Goal: Check status: Check status

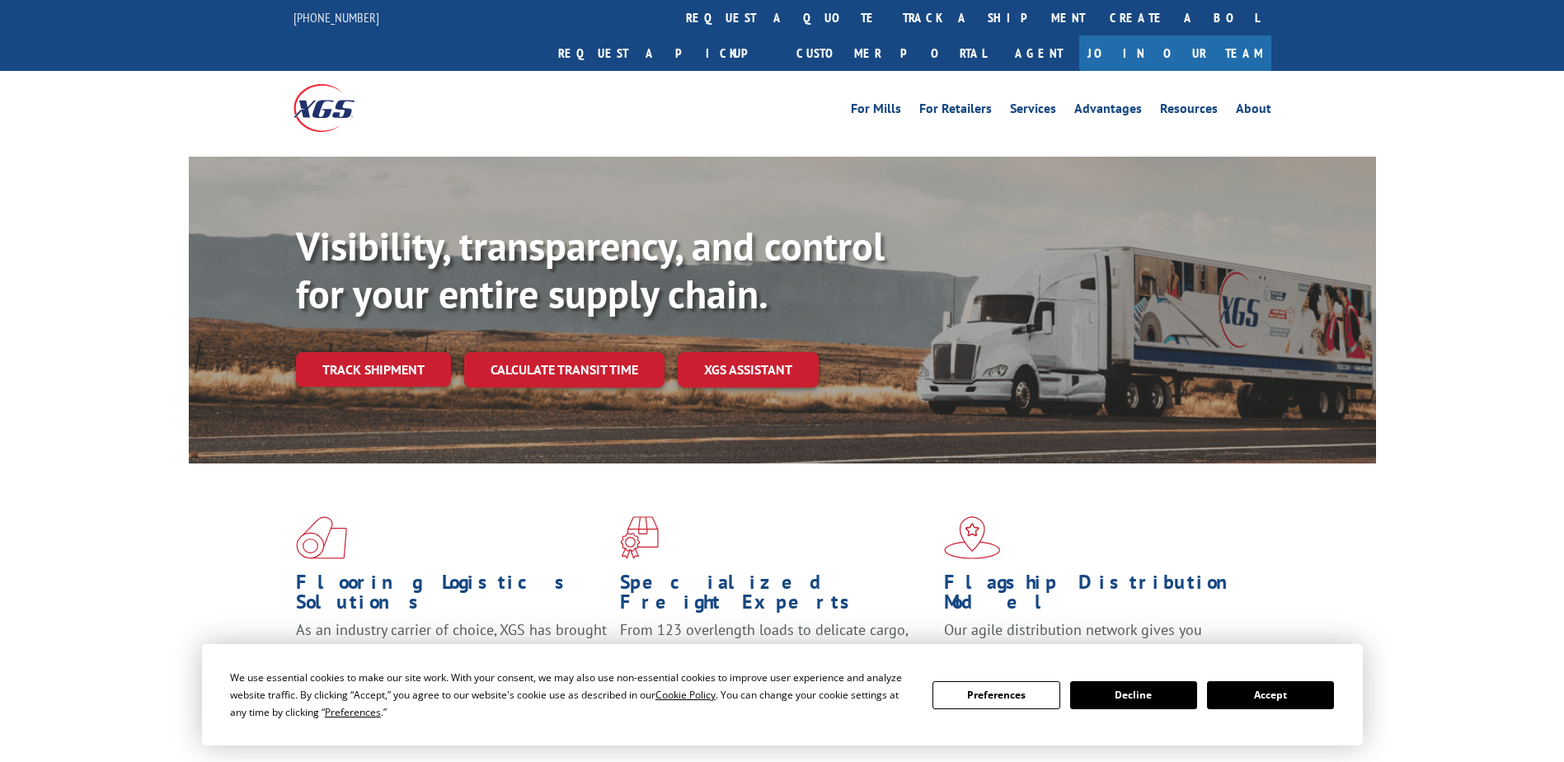
drag, startPoint x: 0, startPoint y: 0, endPoint x: 409, endPoint y: 90, distance: 418.6
click at [409, 90] on div at bounding box center [415, 107] width 245 height 73
click at [890, 12] on link "track a shipment" at bounding box center [993, 17] width 207 height 35
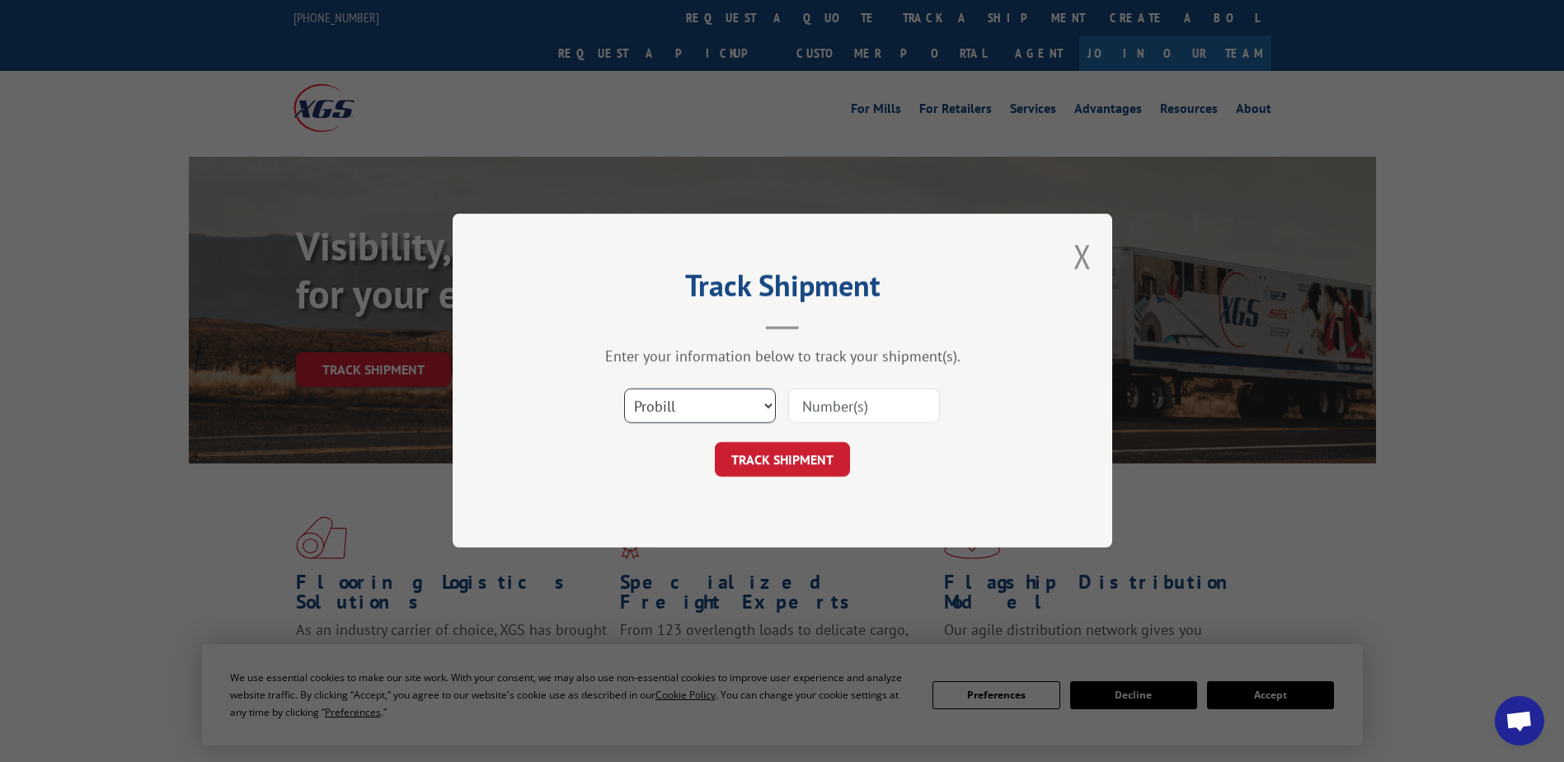
click at [706, 414] on select "Select category... Probill BOL PO" at bounding box center [700, 406] width 152 height 35
click at [1069, 248] on div "Track Shipment Enter your information below to track your shipment(s). Select c…" at bounding box center [781, 380] width 659 height 334
click at [1078, 252] on button "Close modal" at bounding box center [1082, 256] width 18 height 44
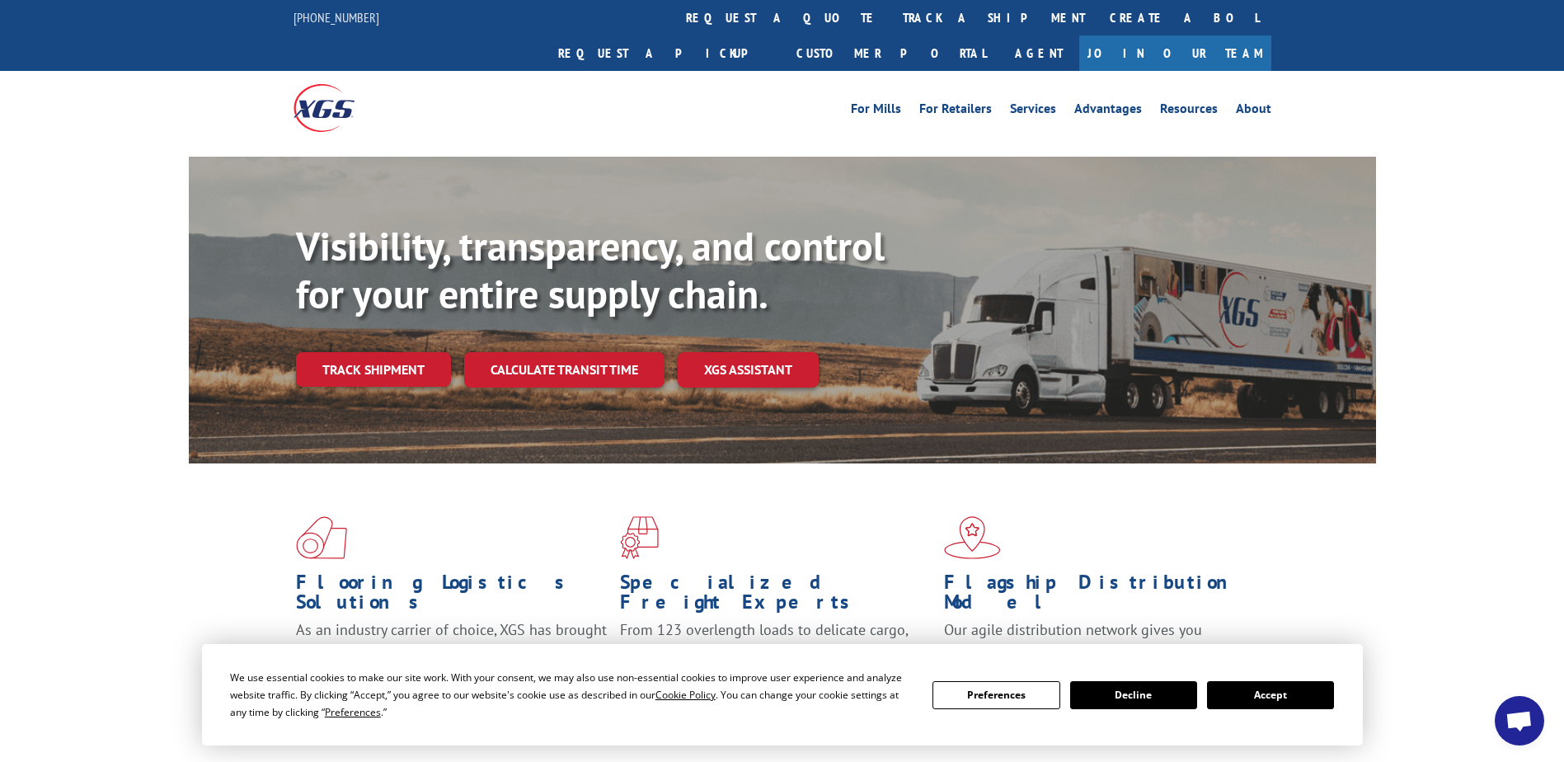
drag, startPoint x: 1081, startPoint y: 694, endPoint x: 1143, endPoint y: 686, distance: 62.4
click at [1143, 686] on button "Decline" at bounding box center [1133, 695] width 127 height 28
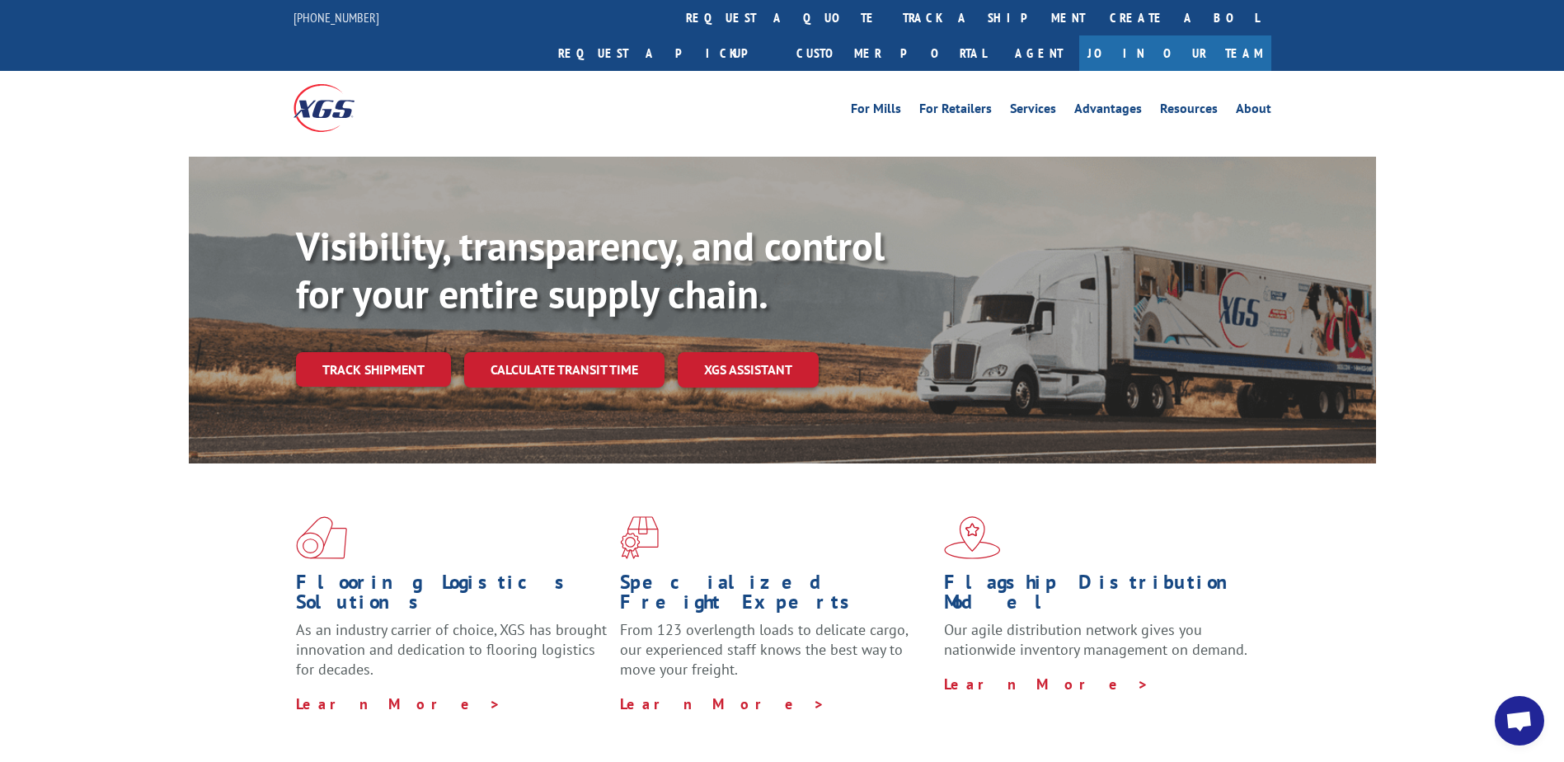
click at [1143, 686] on div "Flooring Logistics Solutions As an industry carrier of choice, XGS has brought …" at bounding box center [782, 614] width 1187 height 302
click at [890, 19] on link "track a shipment" at bounding box center [993, 17] width 207 height 35
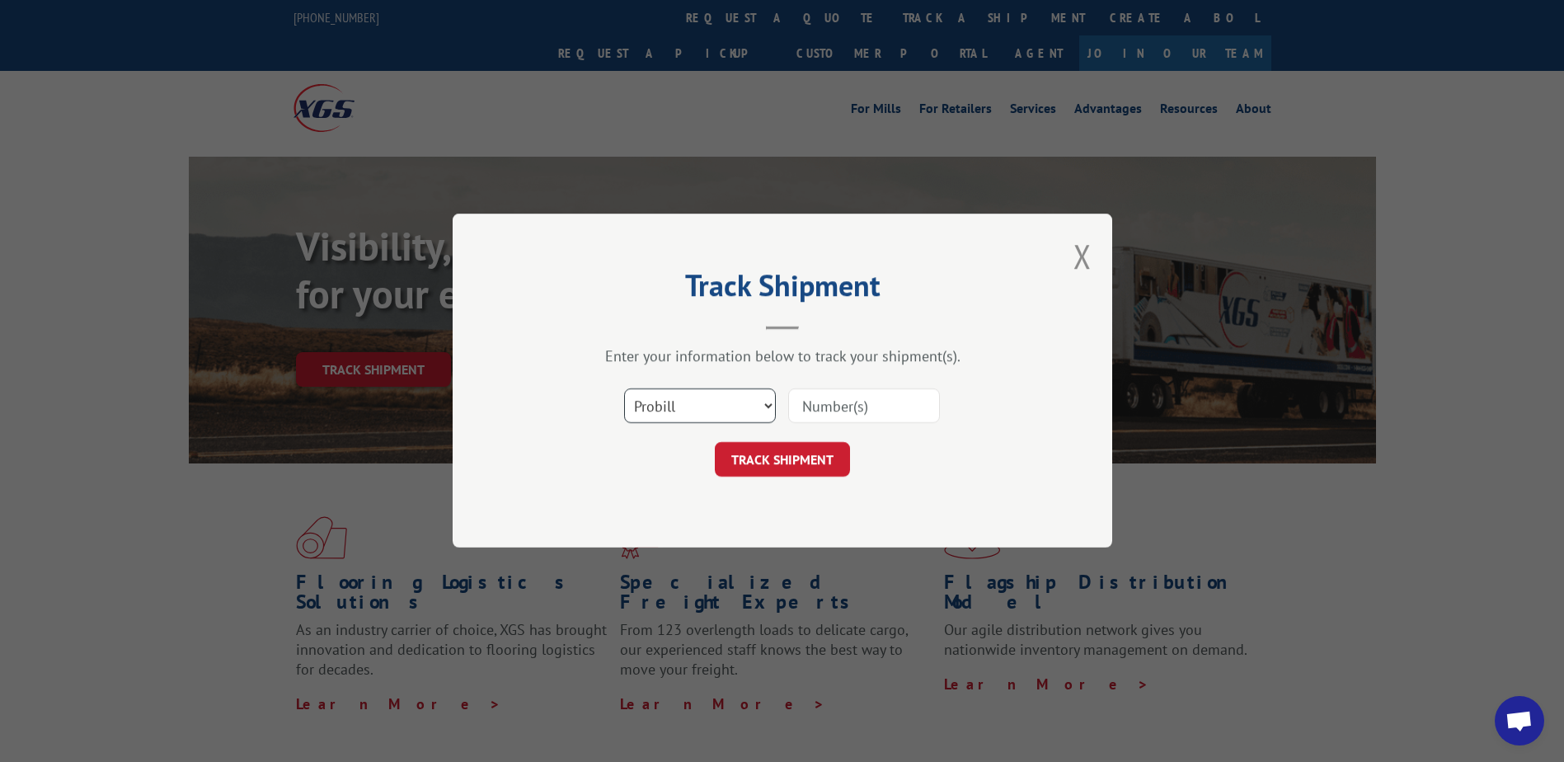
click at [709, 389] on select "Select category... Probill BOL PO" at bounding box center [700, 406] width 152 height 35
click at [624, 389] on select "Select category... Probill BOL PO" at bounding box center [700, 406] width 152 height 35
click at [699, 401] on select "Select category... Probill BOL PO" at bounding box center [700, 406] width 152 height 35
select select "bol"
click at [624, 389] on select "Select category... Probill BOL PO" at bounding box center [700, 406] width 152 height 35
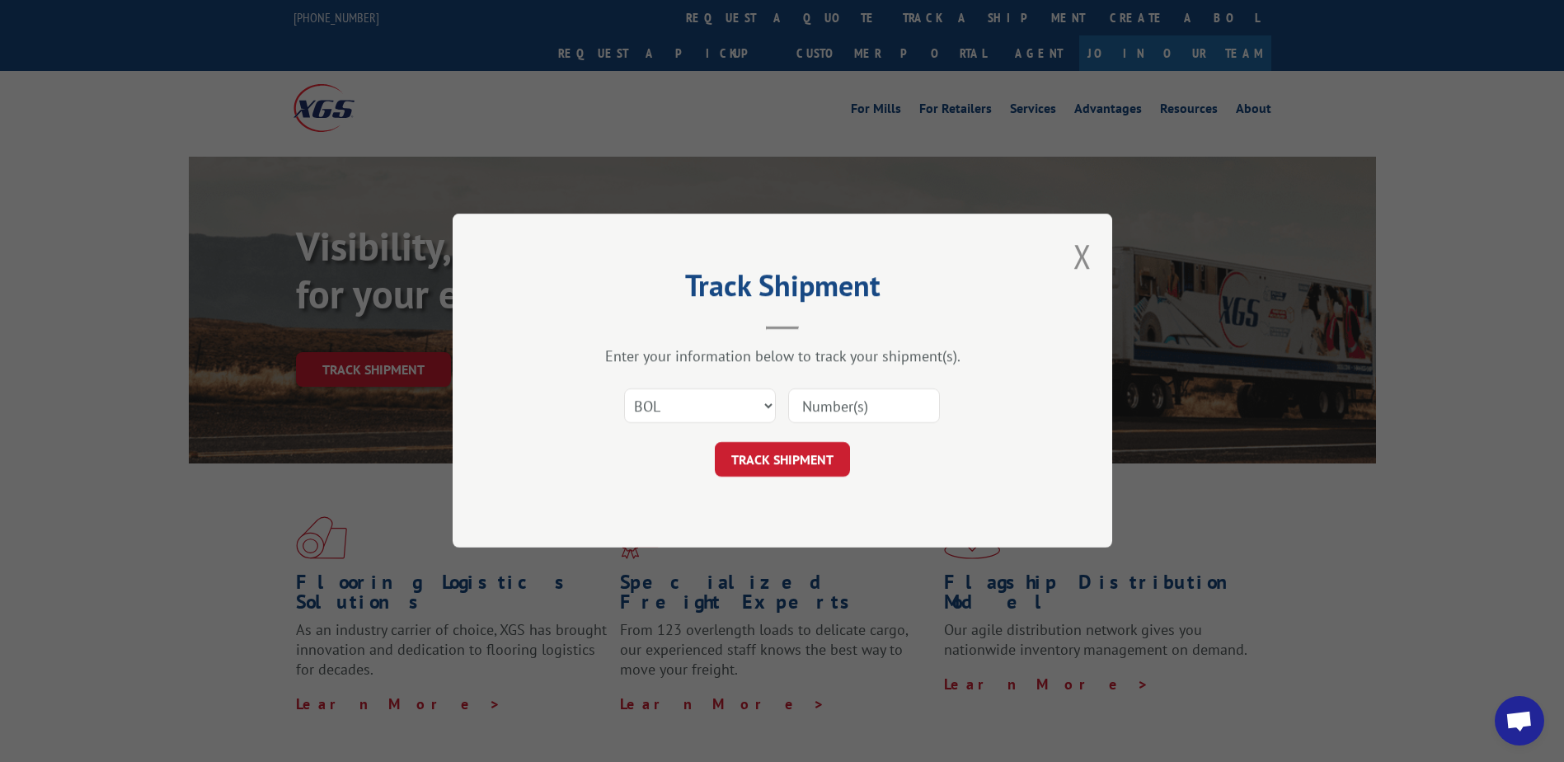
click at [871, 406] on input at bounding box center [864, 406] width 152 height 35
type input "6"
click at [1074, 251] on button "Close modal" at bounding box center [1082, 256] width 18 height 44
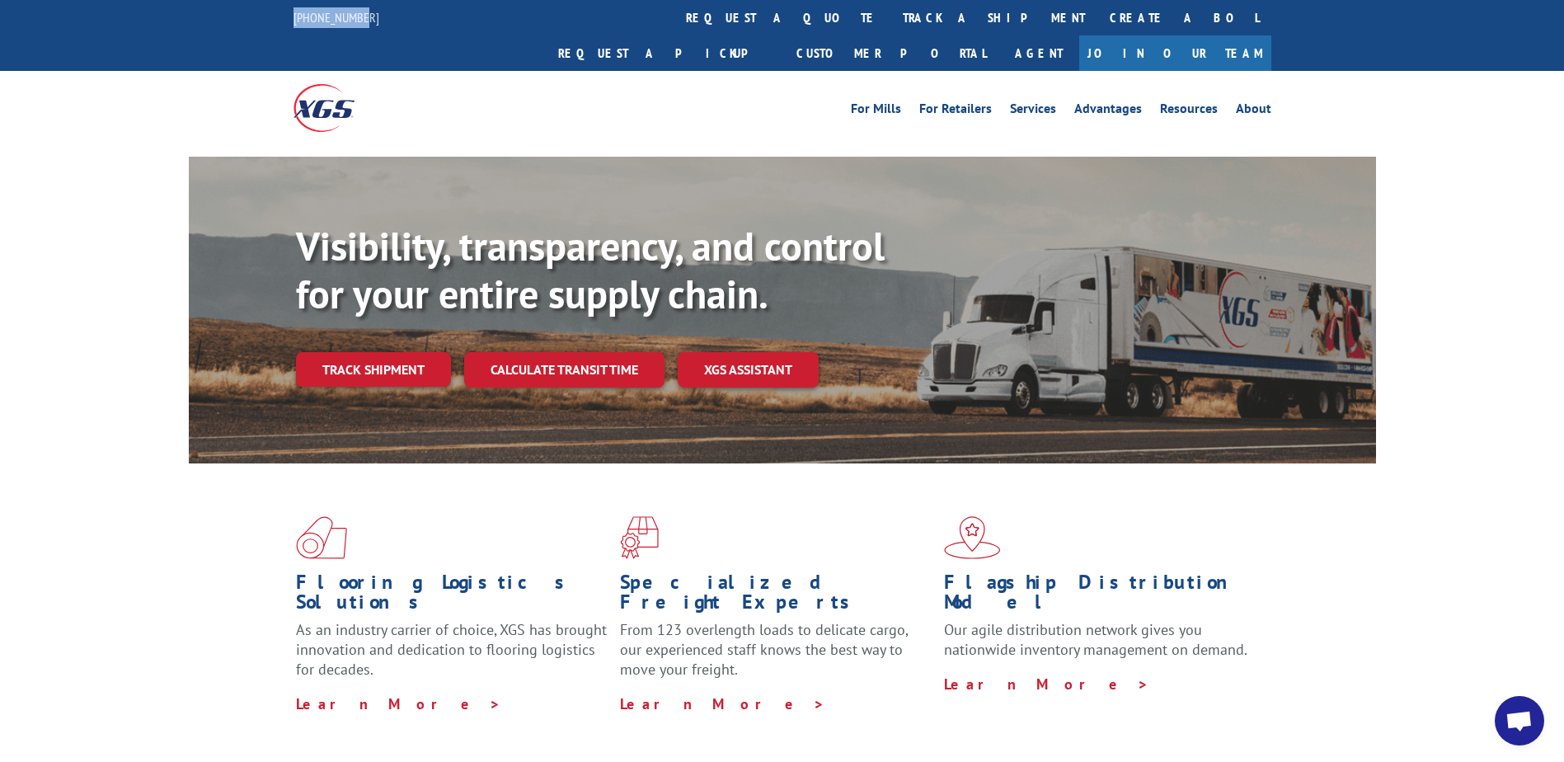
drag, startPoint x: 360, startPoint y: 21, endPoint x: 252, endPoint y: 21, distance: 108.0
click at [252, 21] on div "[PHONE_NUMBER] request a quote track a shipment Create a BOL Request a pickup C…" at bounding box center [782, 35] width 1564 height 71
drag, startPoint x: 252, startPoint y: 21, endPoint x: 429, endPoint y: 68, distance: 182.5
click at [433, 71] on div at bounding box center [415, 107] width 245 height 73
drag, startPoint x: 379, startPoint y: 18, endPoint x: 224, endPoint y: 18, distance: 155.0
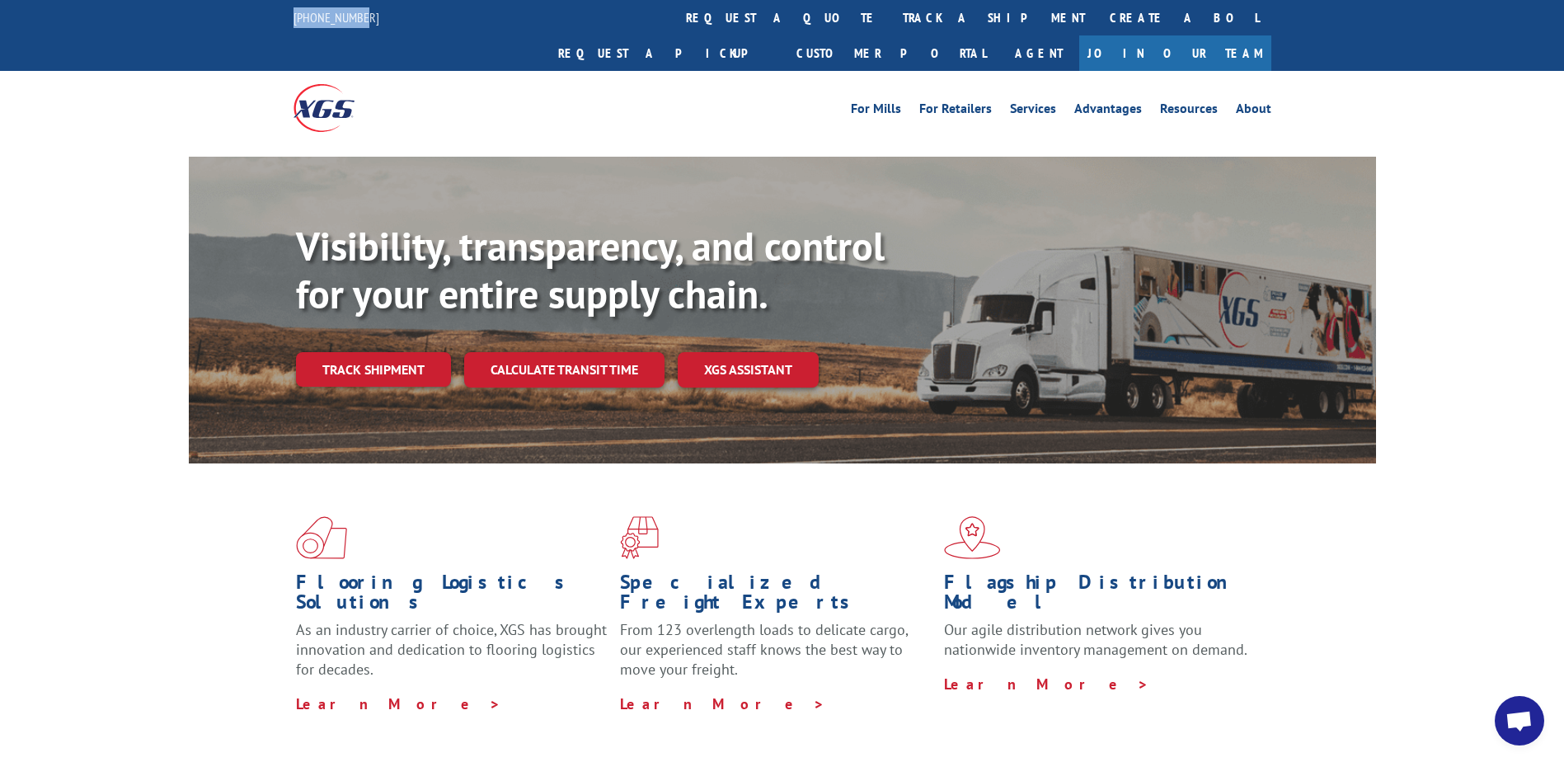
click at [224, 18] on div "[PHONE_NUMBER] request a quote track a shipment Create a BOL Request a pickup C…" at bounding box center [782, 35] width 1564 height 71
copy link "[PHONE_NUMBER]"
